Goal: Task Accomplishment & Management: Use online tool/utility

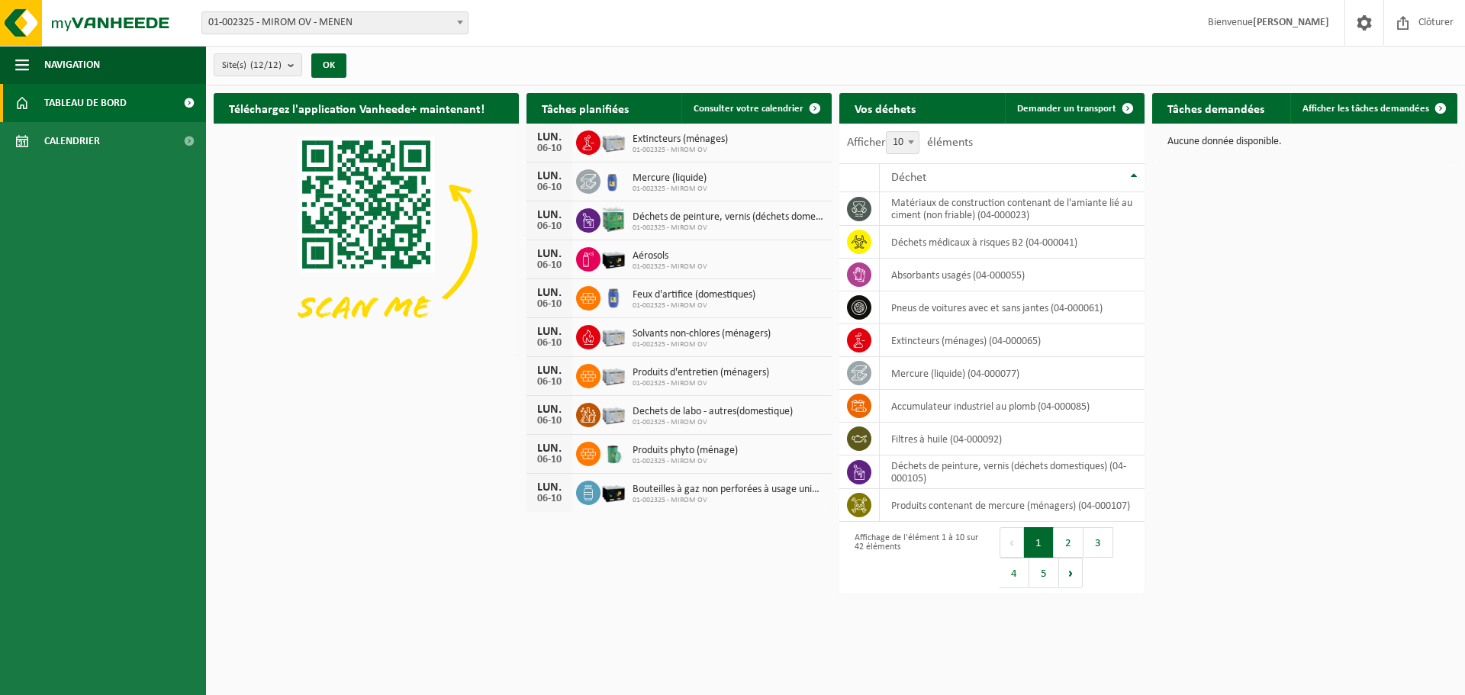
drag, startPoint x: 267, startPoint y: 10, endPoint x: 267, endPoint y: 27, distance: 17.5
click at [267, 10] on div "Site: 01-002325 - MIROM OV - MENEN 10-858243 - MALTHA - MIROM MENEN - MENEN 10-…" at bounding box center [732, 23] width 1465 height 47
click at [267, 27] on span "01-002325 - MIROM OV - MENEN" at bounding box center [334, 22] width 265 height 21
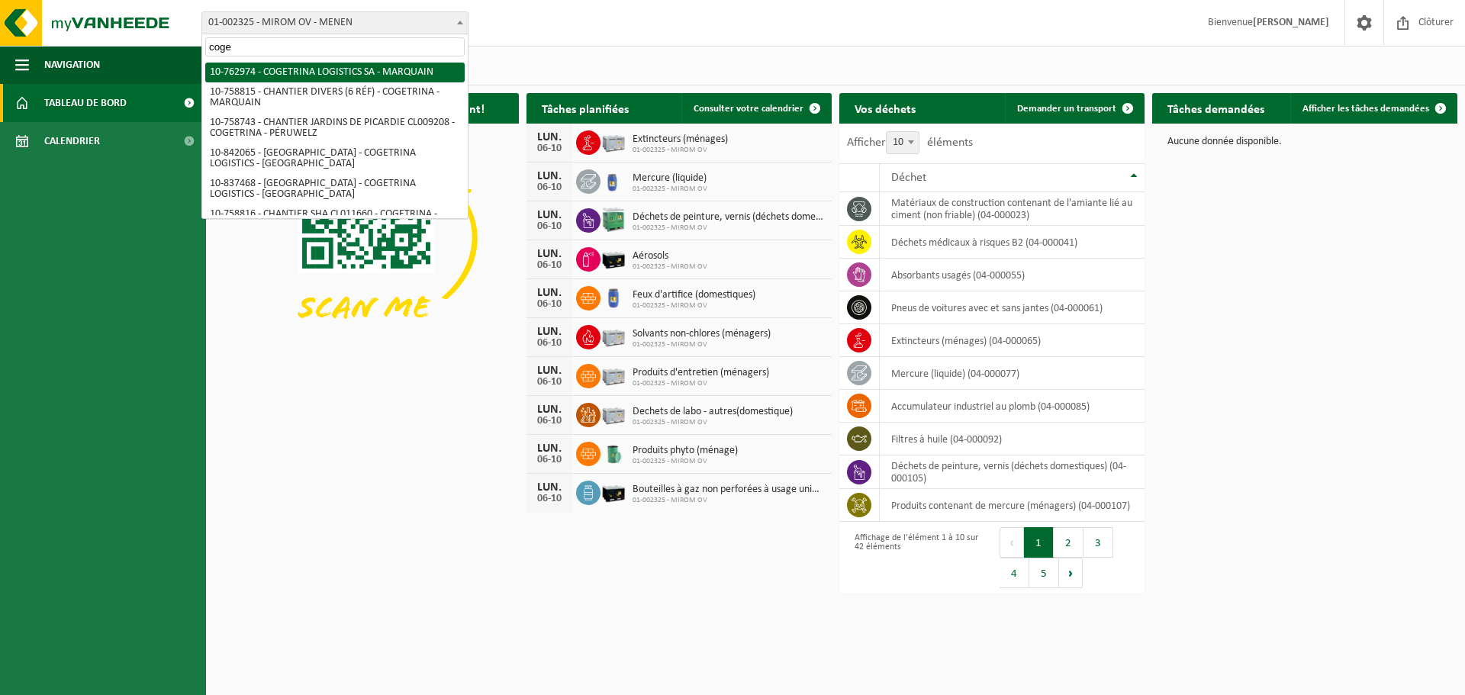
type input "coge"
select select "17600"
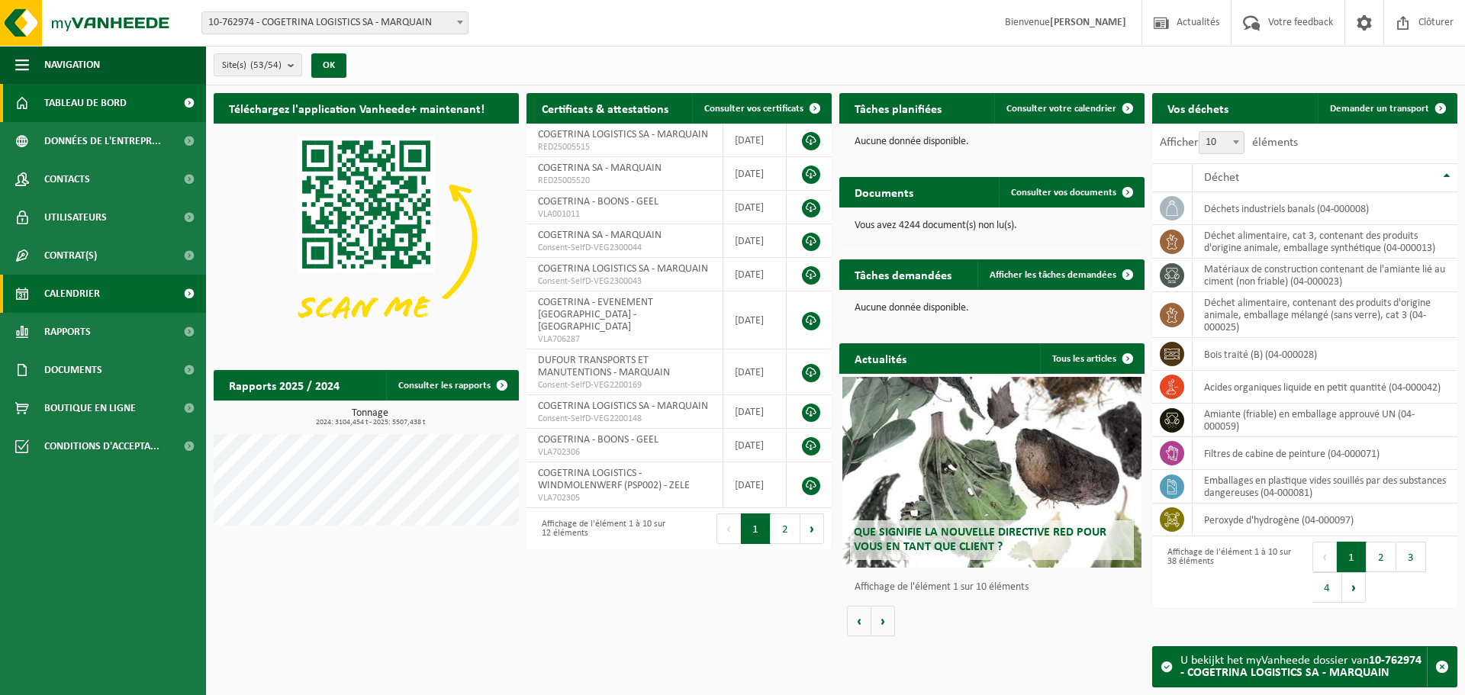
click at [63, 298] on span "Calendrier" at bounding box center [72, 294] width 56 height 38
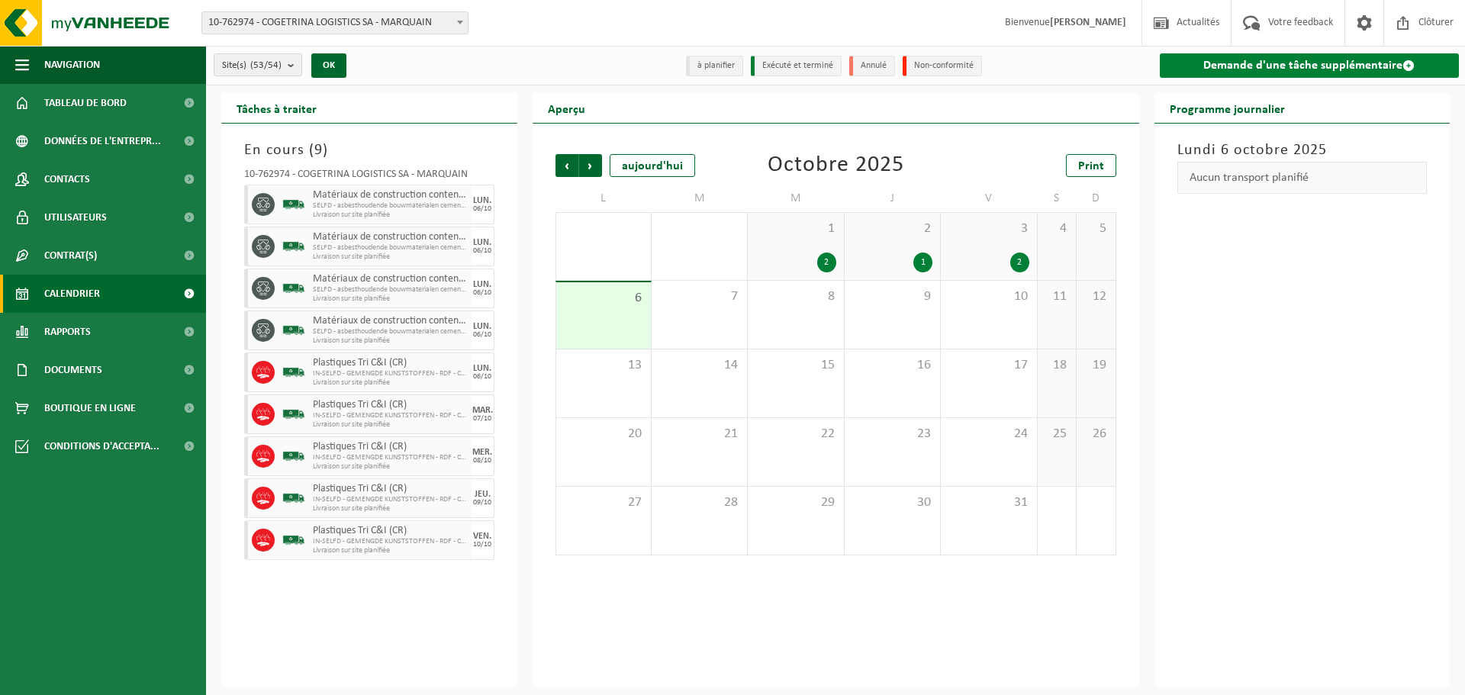
click at [1183, 67] on link "Demande d'une tâche supplémentaire" at bounding box center [1310, 65] width 300 height 24
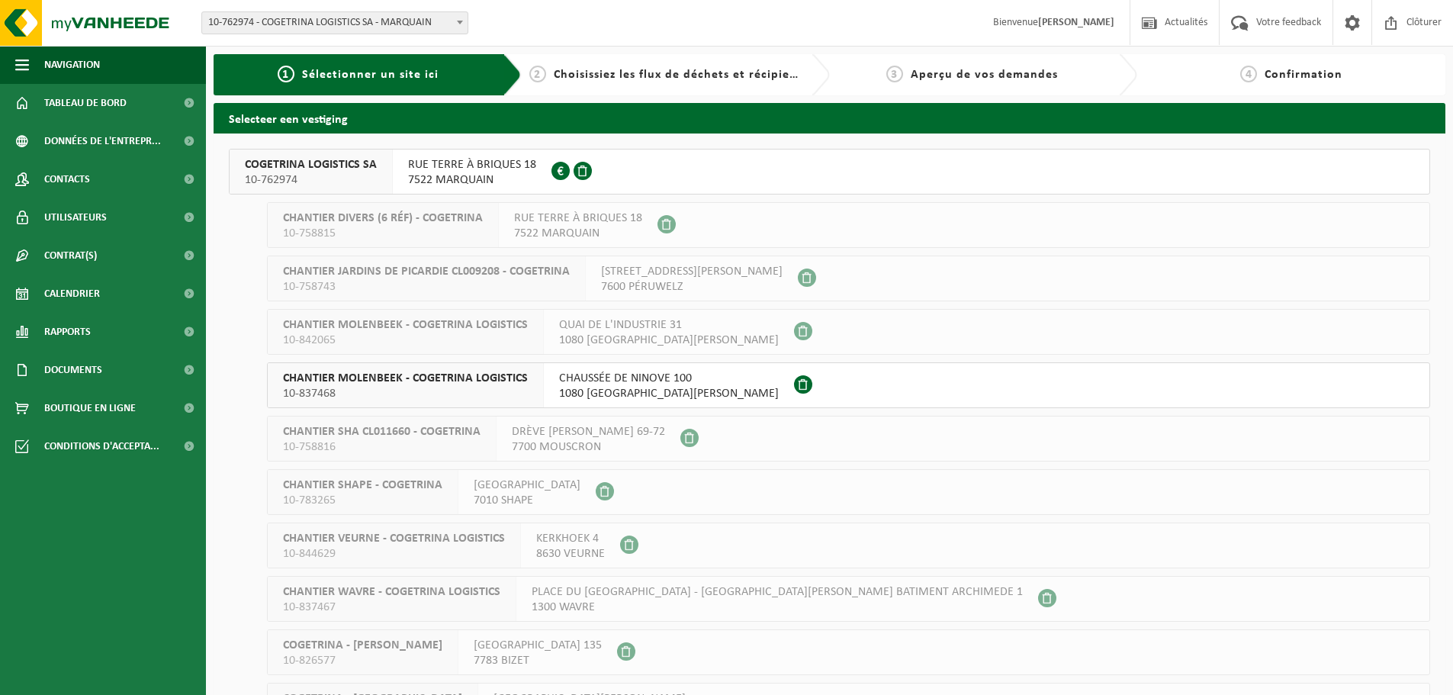
click at [289, 172] on span "10-762974" at bounding box center [311, 179] width 132 height 15
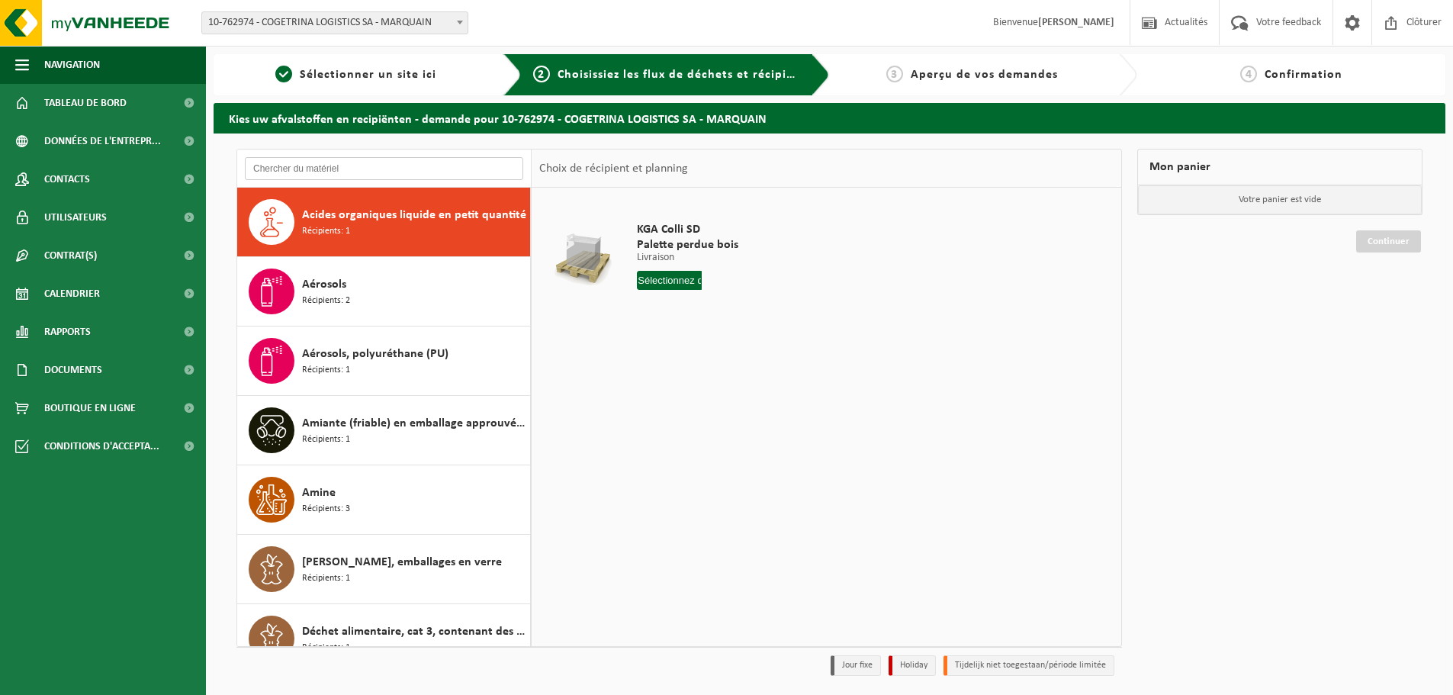
click at [320, 175] on input "text" at bounding box center [384, 168] width 278 height 23
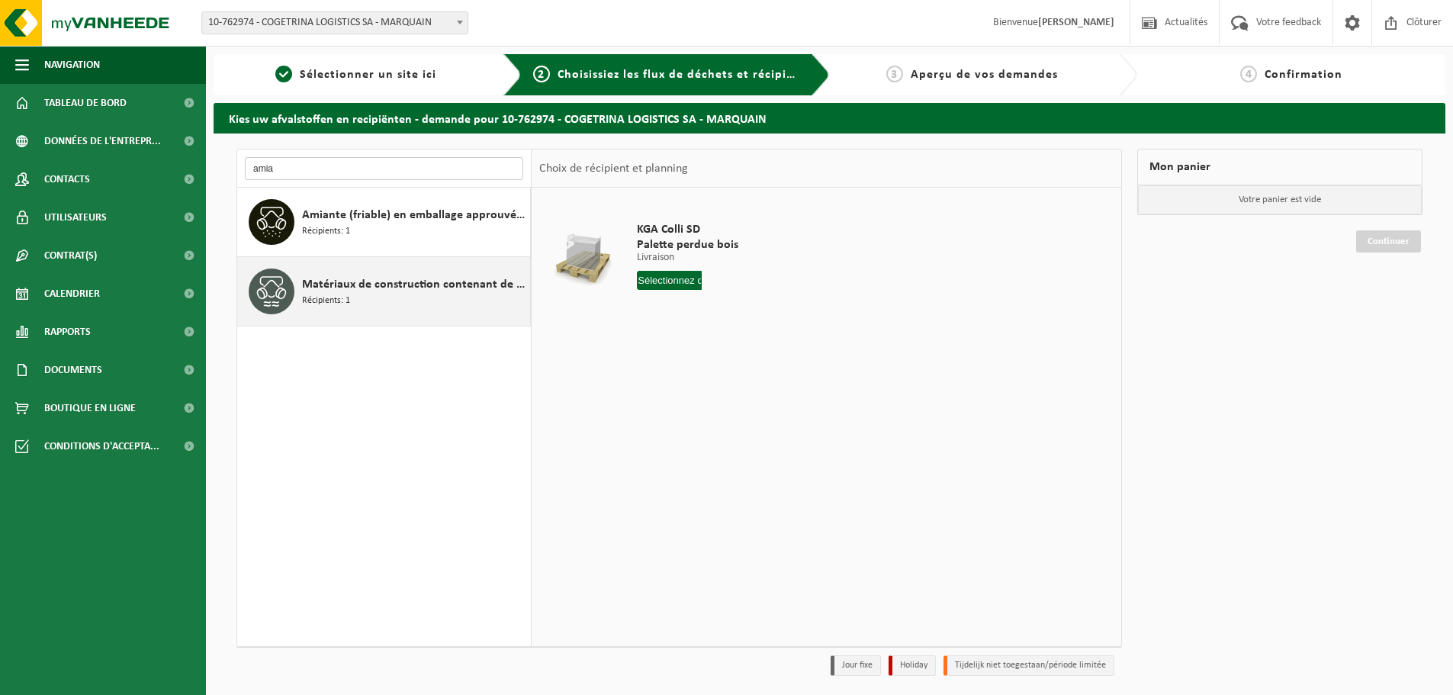
type input "amia"
click at [361, 295] on div "Matériaux de construction contenant de l'amiante lié au ciment (non friable) Ré…" at bounding box center [414, 292] width 224 height 46
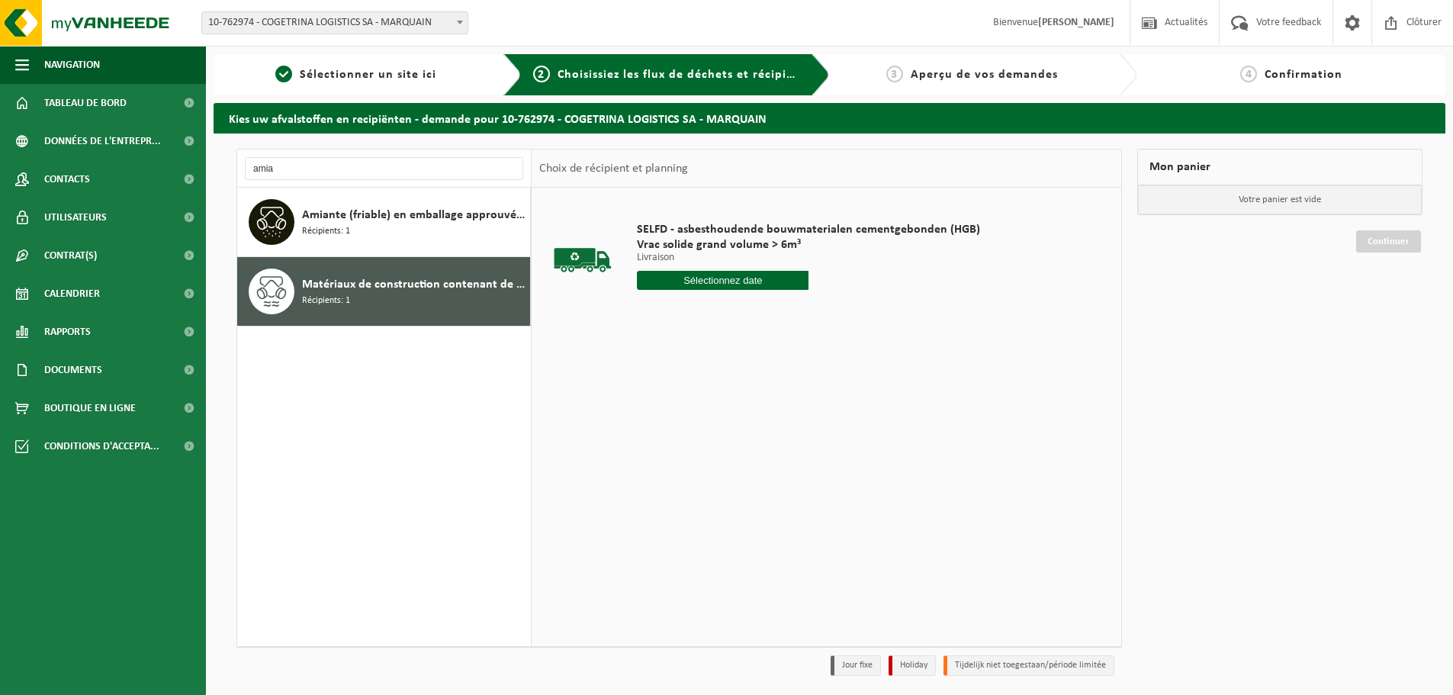
click at [674, 275] on input "text" at bounding box center [723, 280] width 172 height 19
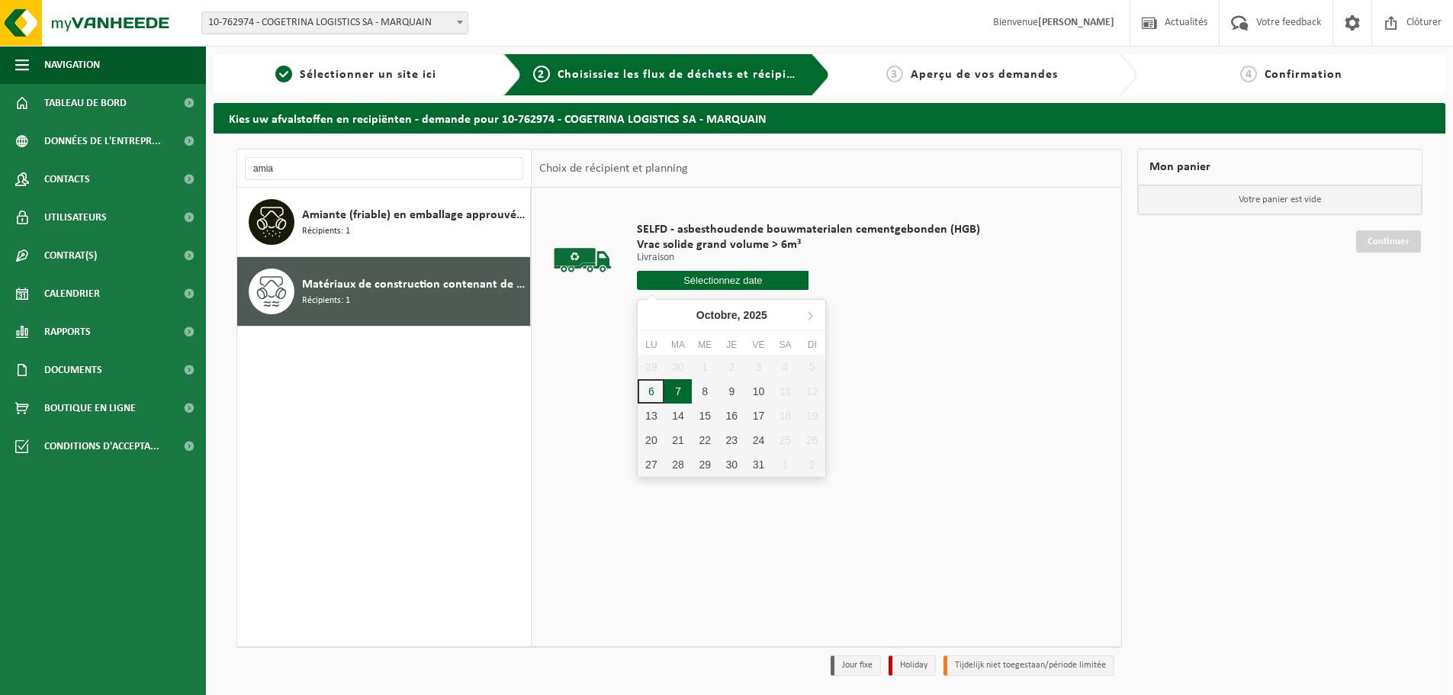
click at [675, 386] on div "7" at bounding box center [677, 391] width 27 height 24
type input "à partir de 2025-10-07"
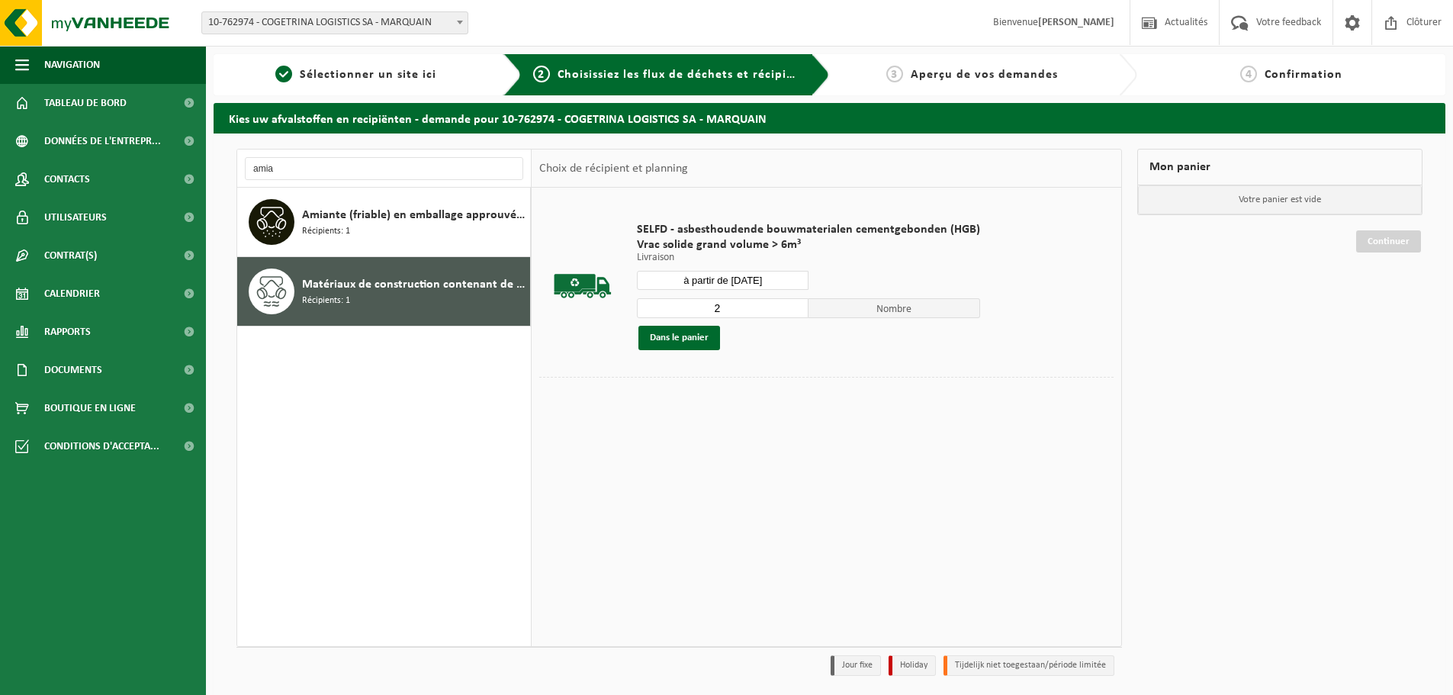
type input "2"
click at [792, 304] on input "2" at bounding box center [723, 308] width 172 height 20
click at [703, 343] on button "Dans le panier" at bounding box center [680, 338] width 82 height 24
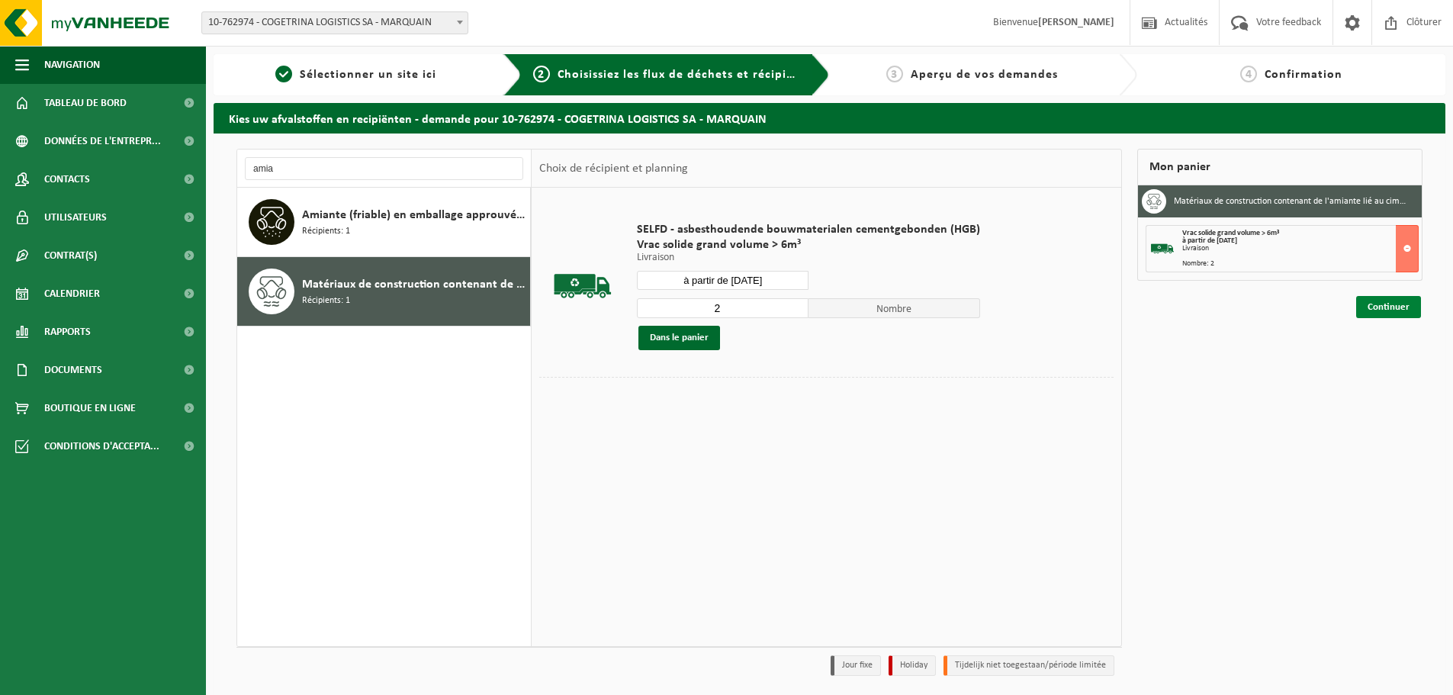
click at [1363, 313] on link "Continuer" at bounding box center [1388, 307] width 65 height 22
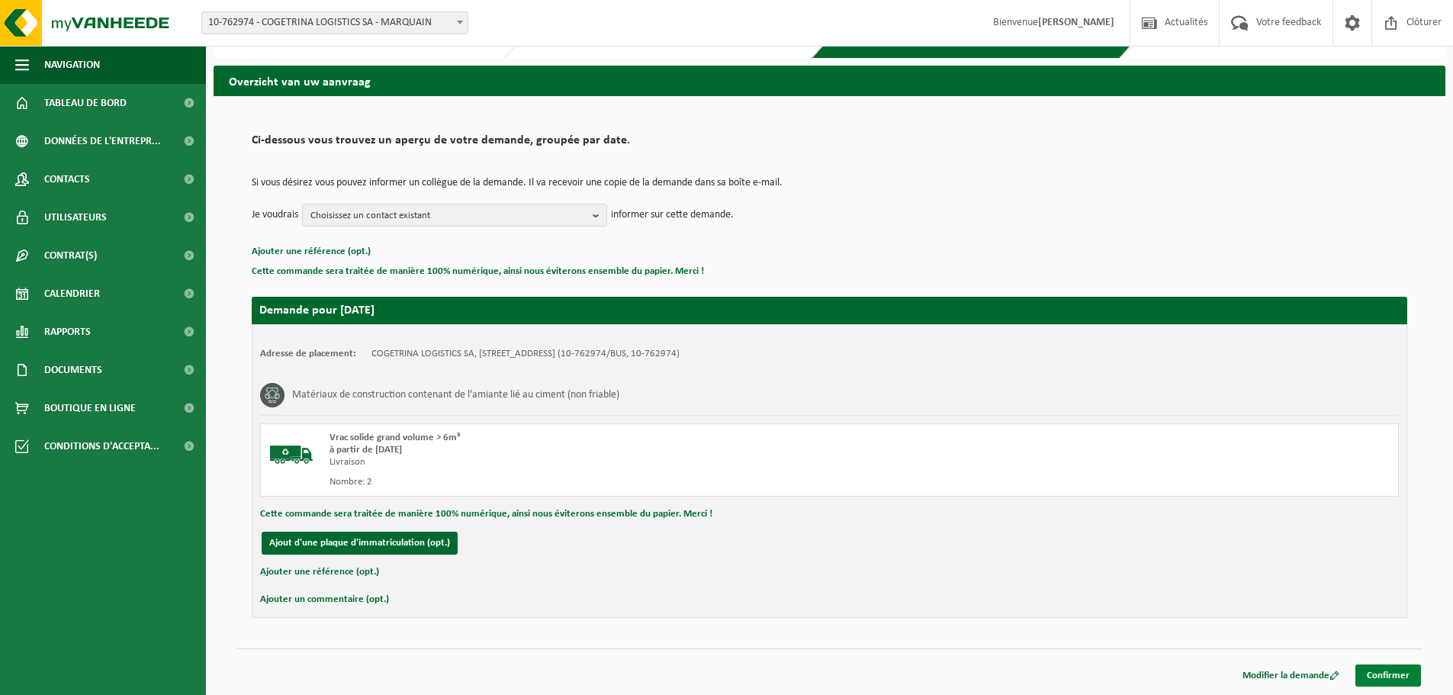
click at [1388, 667] on link "Confirmer" at bounding box center [1389, 675] width 66 height 22
